Goal: Task Accomplishment & Management: Manage account settings

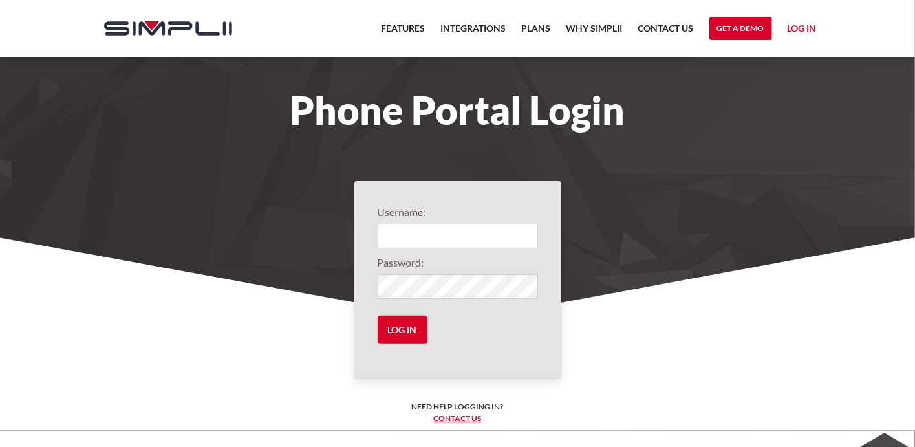
type input "1851@rumbiislandgrill"
click at [801, 23] on link "Log in" at bounding box center [802, 30] width 29 height 19
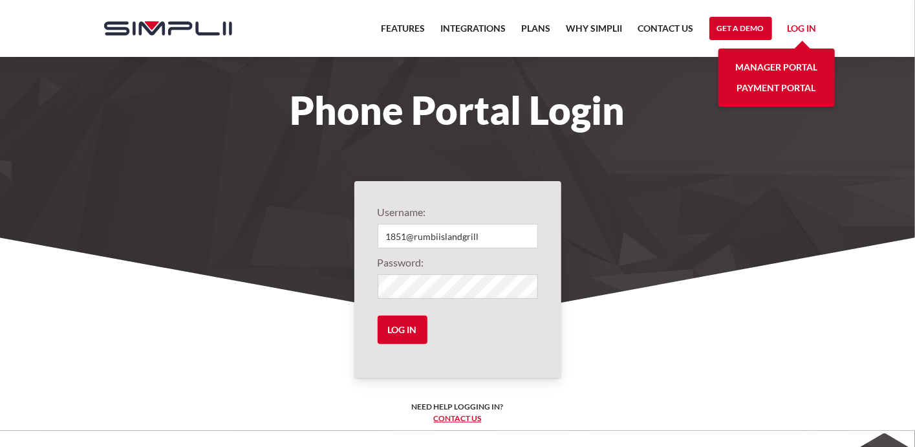
click at [792, 60] on link "Manager Portal" at bounding box center [776, 67] width 82 height 21
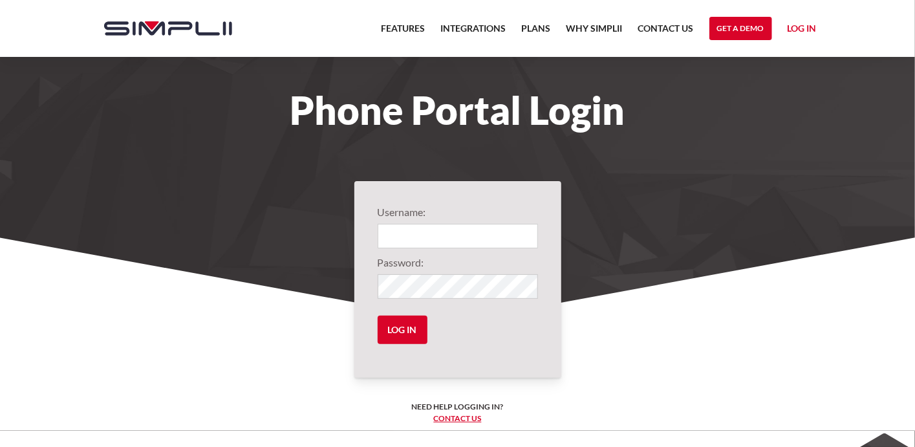
type input "1851@rumbiislandgrill"
click at [801, 25] on link "Log in" at bounding box center [802, 30] width 29 height 19
